Goal: Task Accomplishment & Management: Use online tool/utility

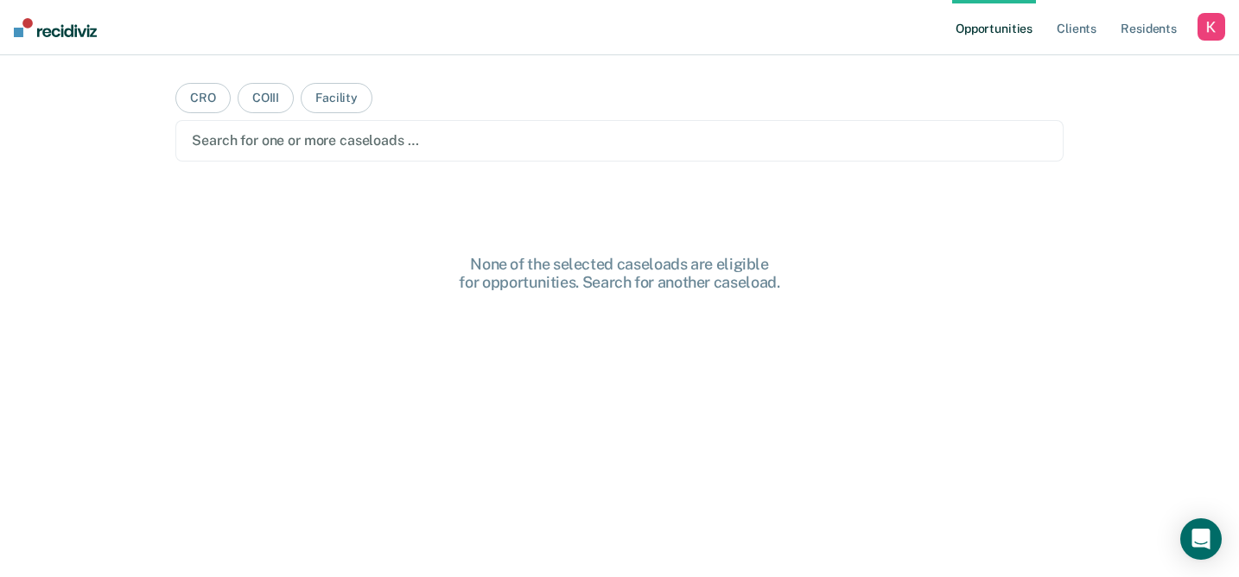
click at [1208, 24] on div "button" at bounding box center [1211, 27] width 28 height 28
click at [1102, 69] on link "Profile" at bounding box center [1141, 70] width 139 height 15
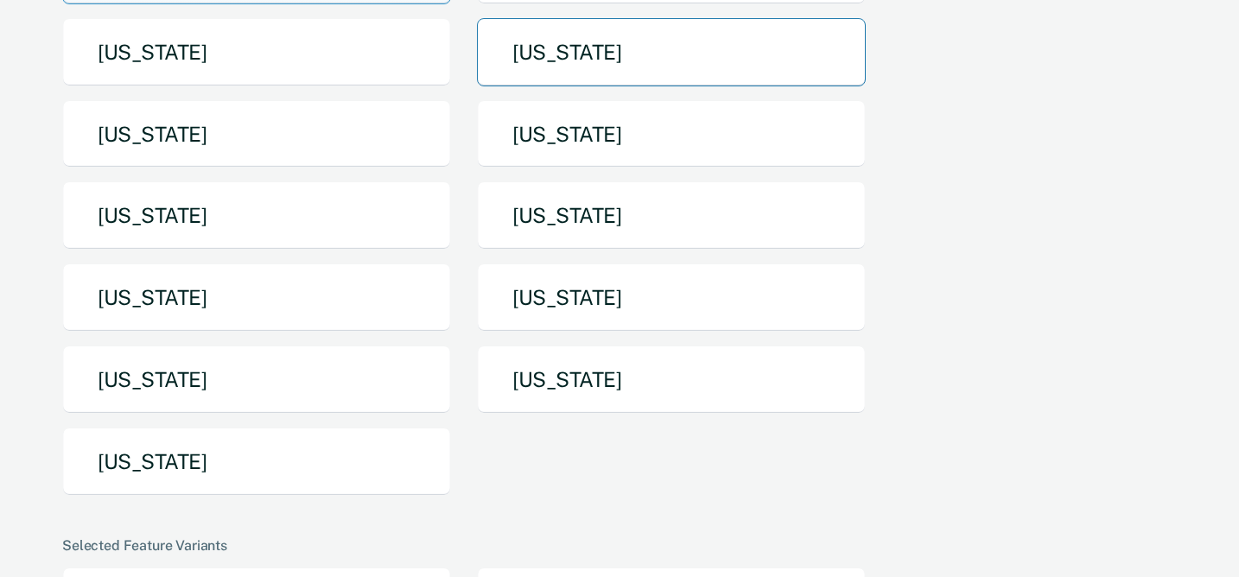
scroll to position [252, 0]
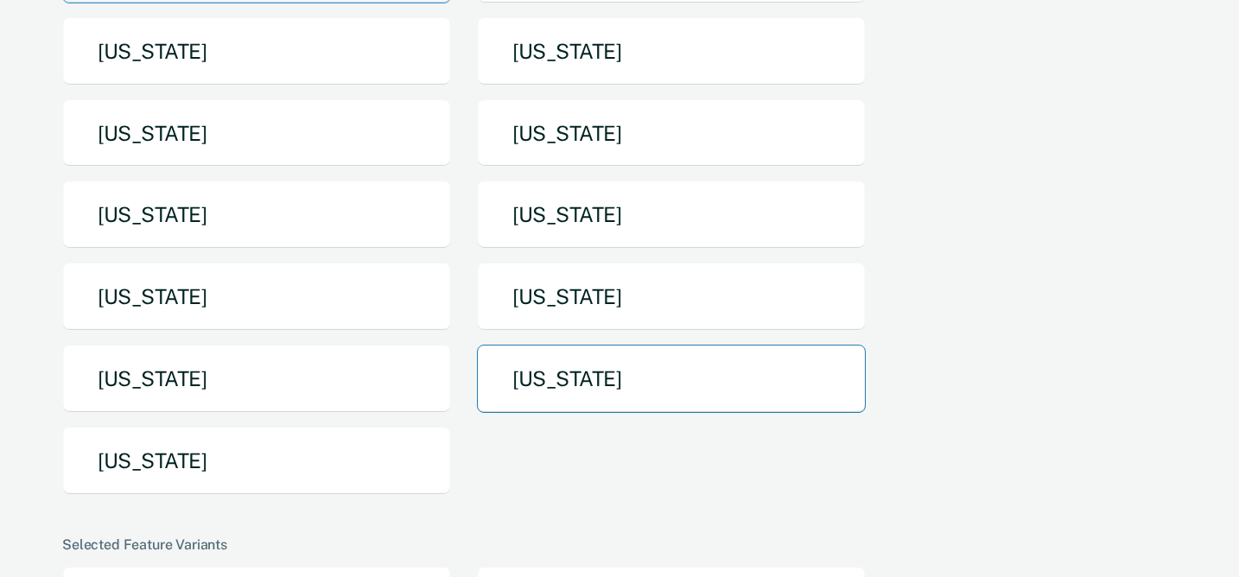
click at [553, 385] on button "[US_STATE]" at bounding box center [671, 379] width 389 height 68
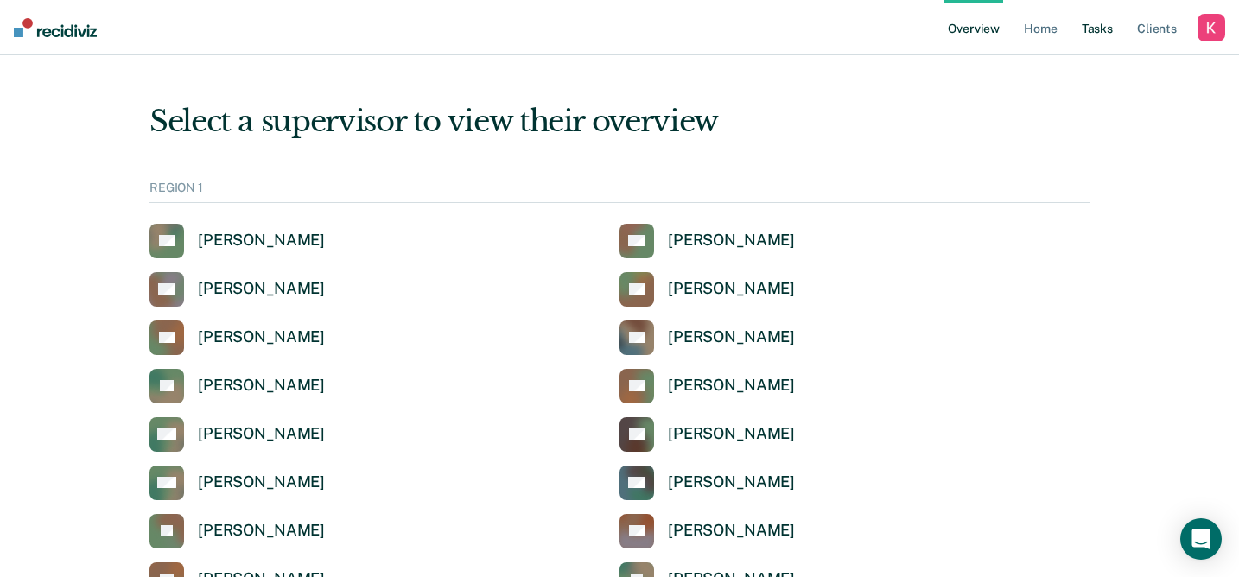
click at [1097, 22] on link "Tasks" at bounding box center [1097, 27] width 38 height 55
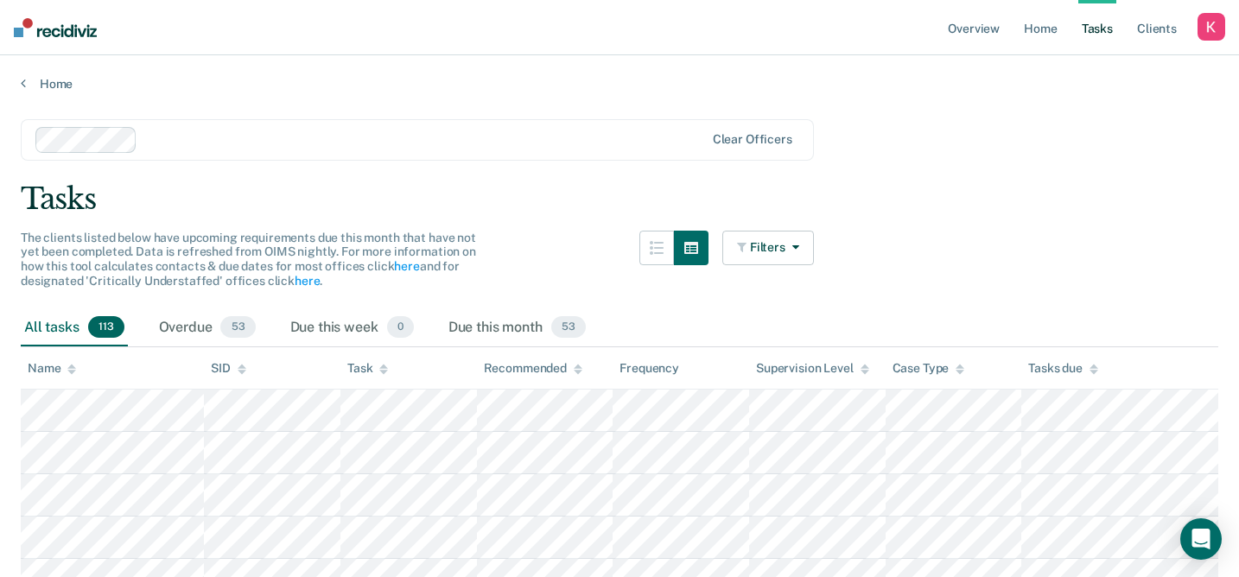
click at [620, 133] on div at bounding box center [424, 140] width 560 height 20
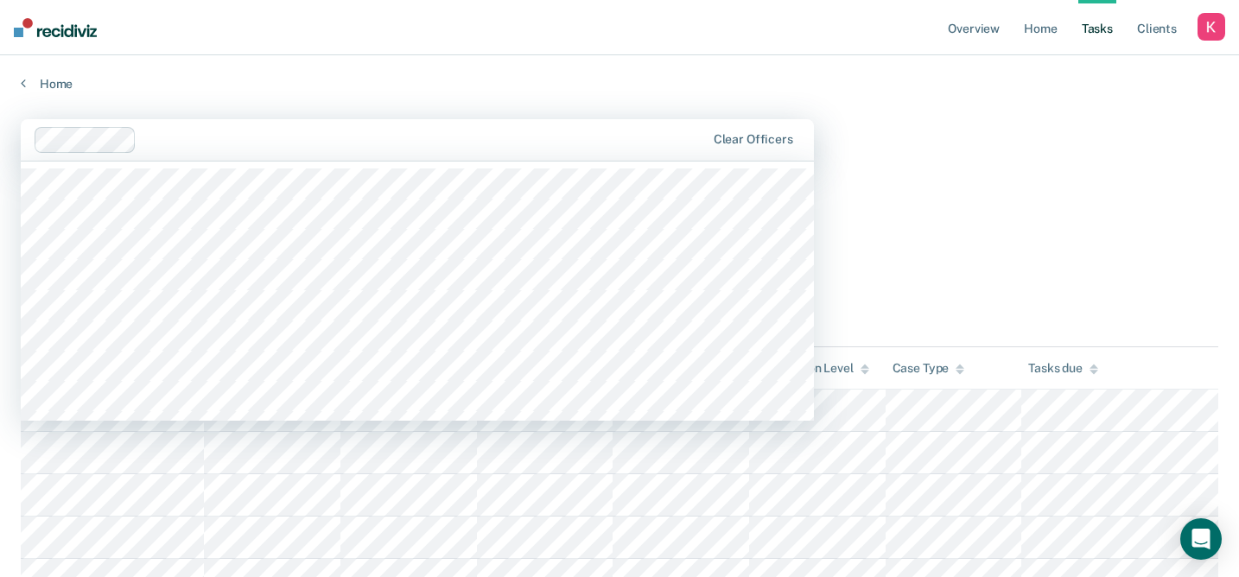
type input "a"
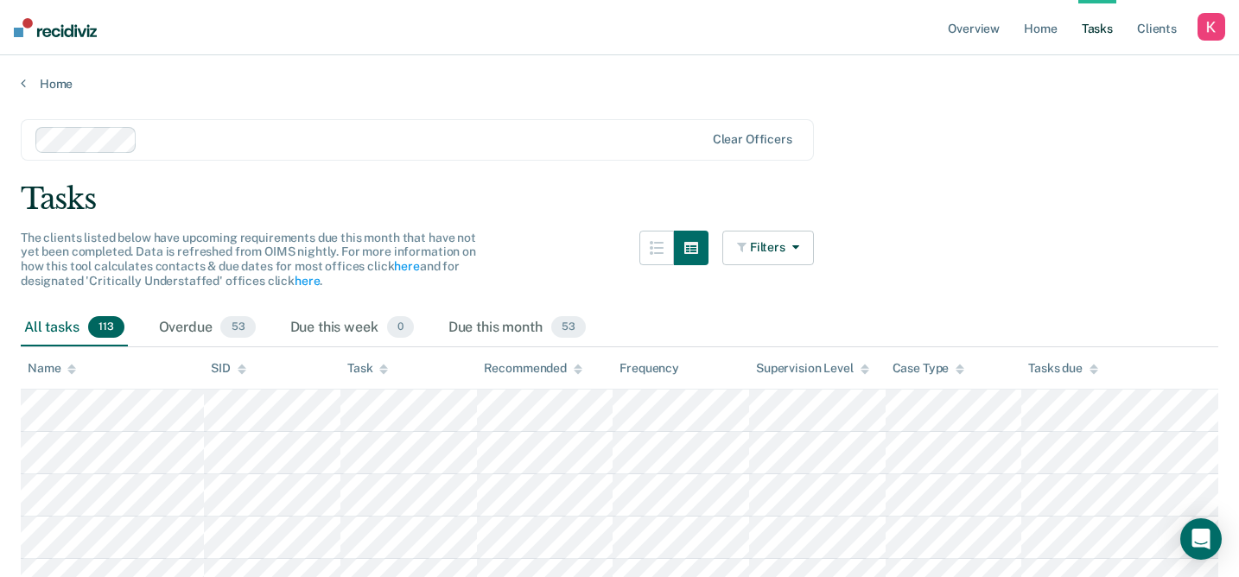
click at [52, 364] on div "Name" at bounding box center [52, 368] width 48 height 15
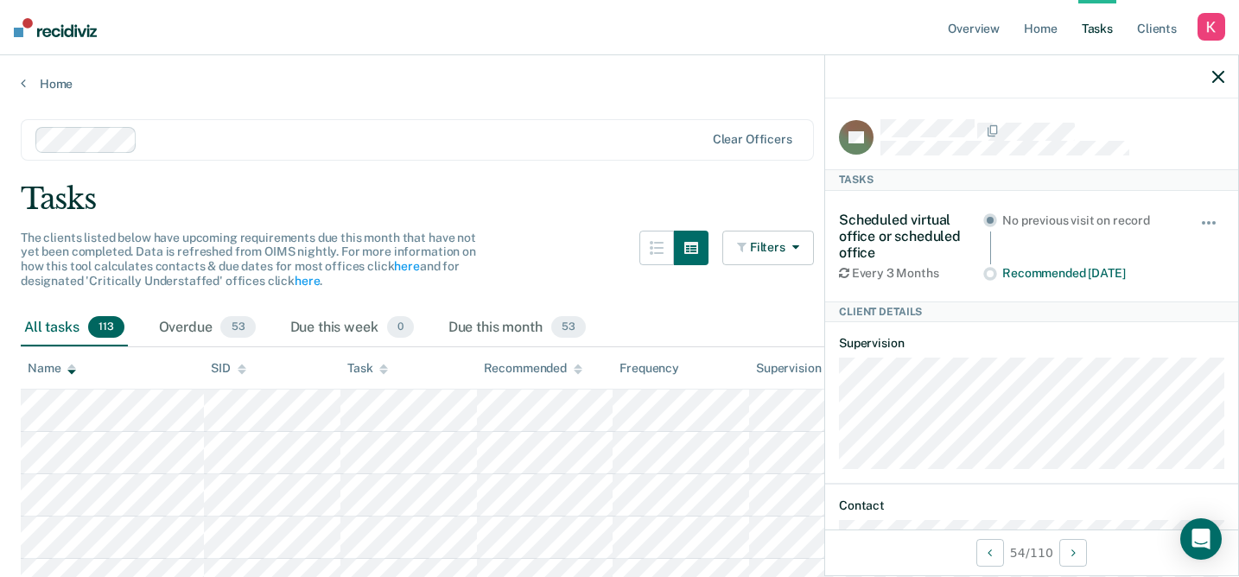
click at [1211, 71] on div at bounding box center [1031, 76] width 413 height 43
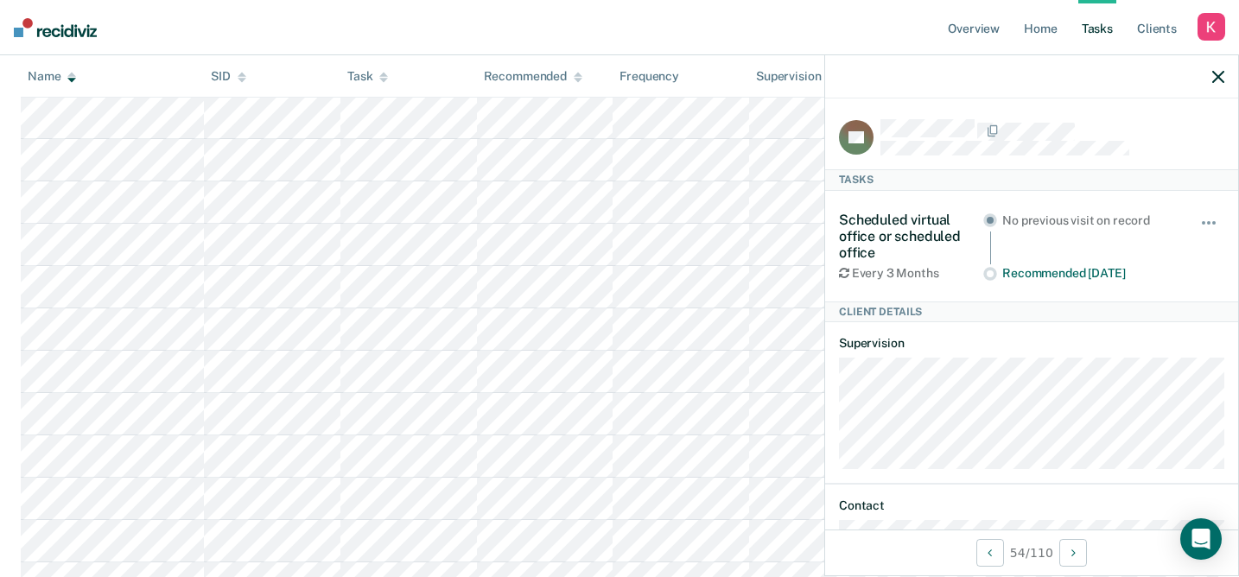
click at [1224, 81] on div at bounding box center [1031, 76] width 413 height 43
click at [1219, 73] on icon "button" at bounding box center [1218, 77] width 12 height 12
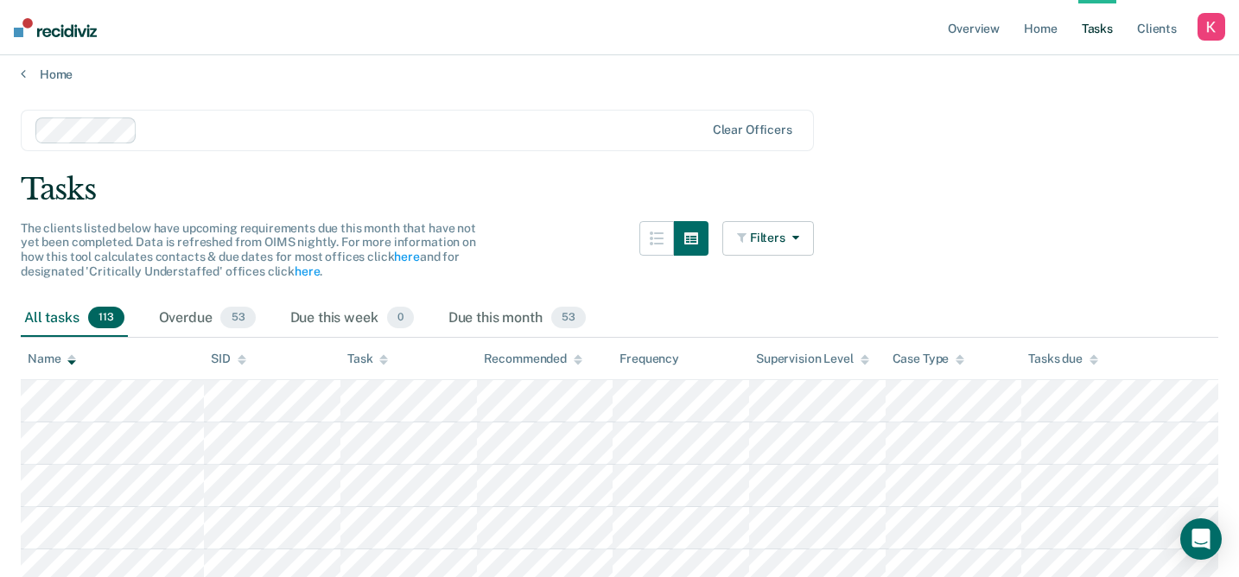
scroll to position [0, 0]
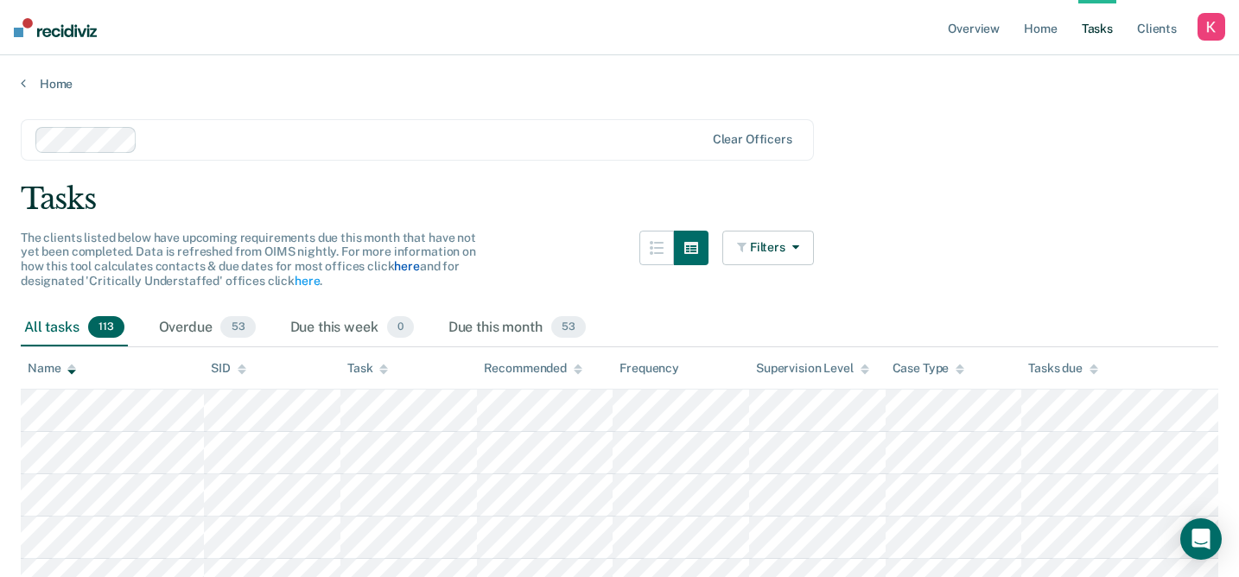
click at [408, 269] on link "here" at bounding box center [406, 266] width 25 height 14
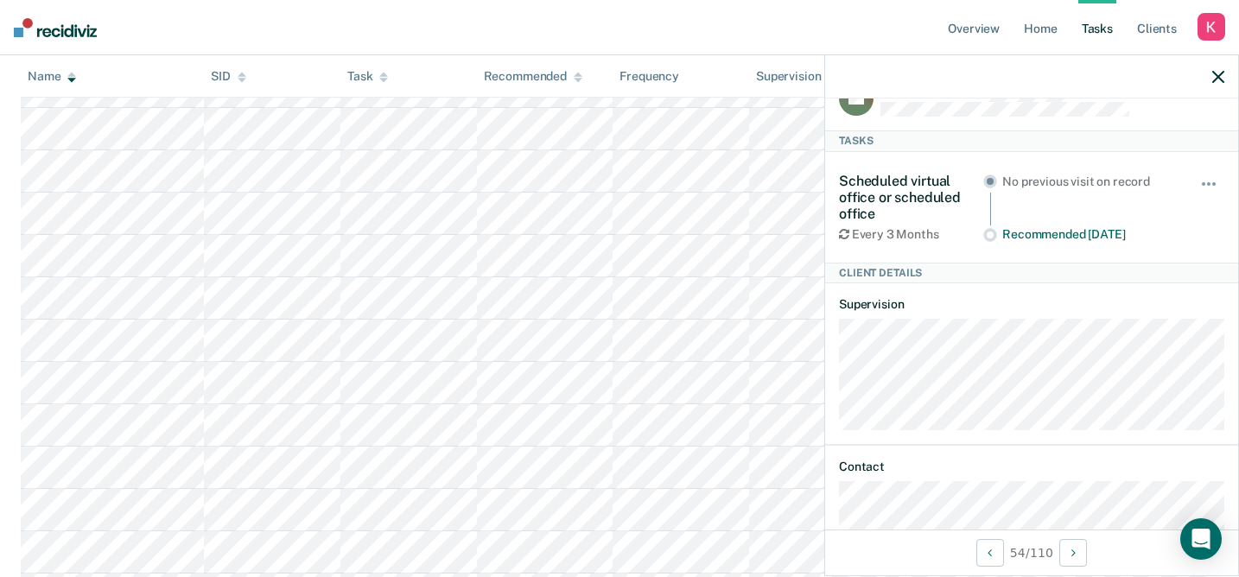
scroll to position [94, 0]
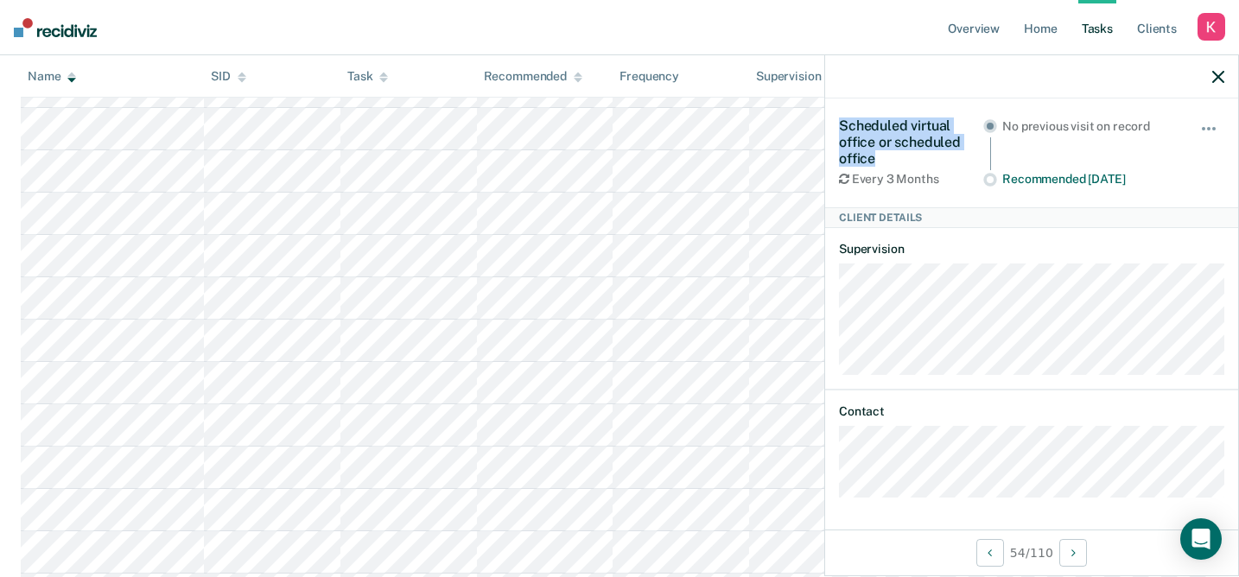
drag, startPoint x: 888, startPoint y: 155, endPoint x: 834, endPoint y: 127, distance: 60.3
click at [834, 127] on div "DR Tasks Scheduled virtual office or scheduled office Every 3 Months No previou…" at bounding box center [1031, 313] width 413 height 431
copy div "Scheduled virtual office or scheduled office"
click at [1220, 73] on icon "button" at bounding box center [1218, 77] width 12 height 12
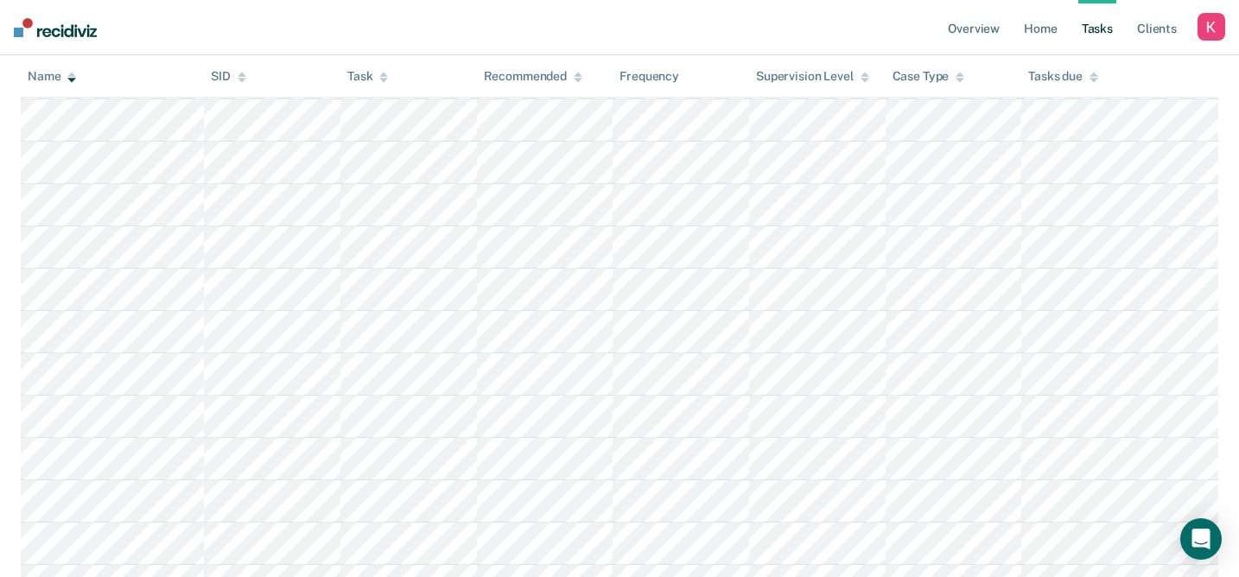
scroll to position [3066, 0]
